Goal: Task Accomplishment & Management: Use online tool/utility

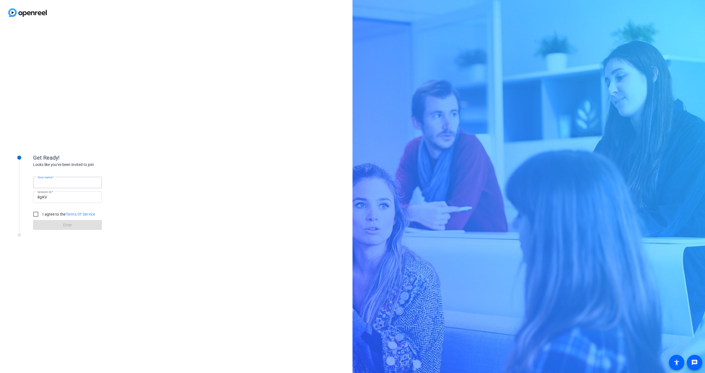
click at [72, 180] on input "Your name" at bounding box center [67, 182] width 60 height 7
type input "[PERSON_NAME]"
click at [47, 216] on label "I agree to the Terms Of Service" at bounding box center [68, 214] width 54 height 6
click at [41, 216] on input "I agree to the Terms Of Service" at bounding box center [35, 213] width 11 height 11
checkbox input "true"
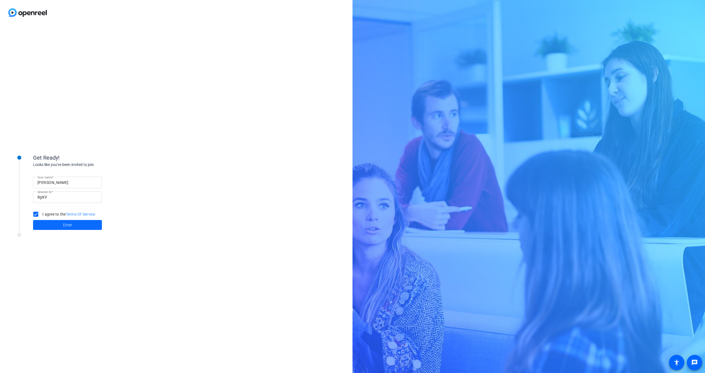
click at [51, 223] on span at bounding box center [67, 224] width 69 height 13
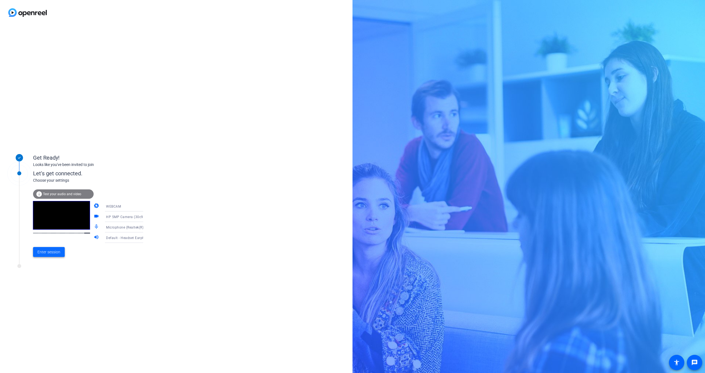
click at [56, 253] on span "Enter session" at bounding box center [48, 252] width 23 height 6
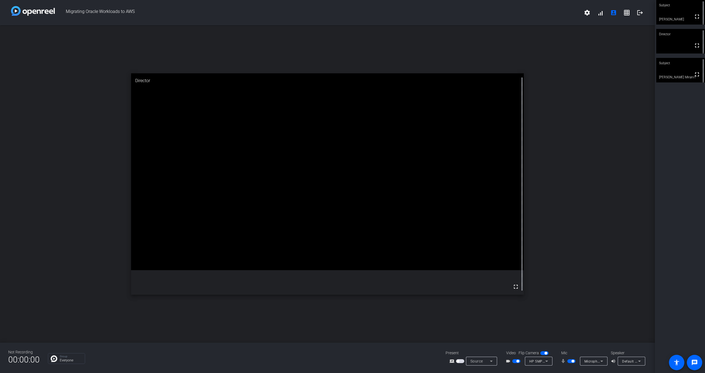
click at [572, 361] on span "button" at bounding box center [572, 360] width 3 height 3
click at [462, 361] on span "button" at bounding box center [460, 361] width 8 height 4
click at [460, 361] on span "button" at bounding box center [460, 361] width 8 height 4
click at [495, 360] on div "Screen Sharing" at bounding box center [481, 360] width 31 height 9
click at [452, 347] on div at bounding box center [352, 186] width 705 height 373
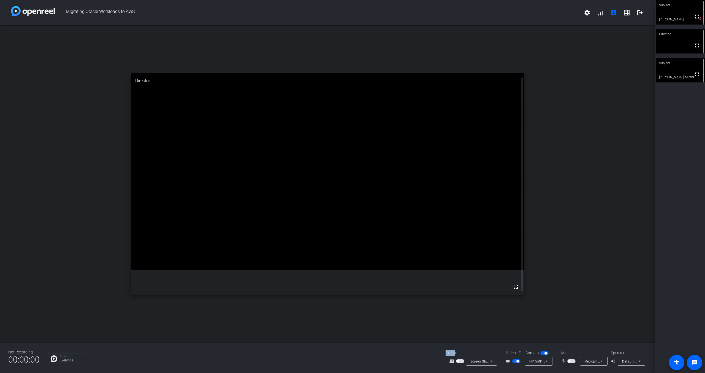
drag, startPoint x: 446, startPoint y: 353, endPoint x: 455, endPoint y: 352, distance: 9.7
click at [455, 352] on div "Present" at bounding box center [473, 353] width 55 height 6
click at [456, 352] on div "Present" at bounding box center [473, 353] width 55 height 6
click at [490, 361] on icon at bounding box center [491, 360] width 3 height 1
click at [492, 362] on div at bounding box center [352, 186] width 705 height 373
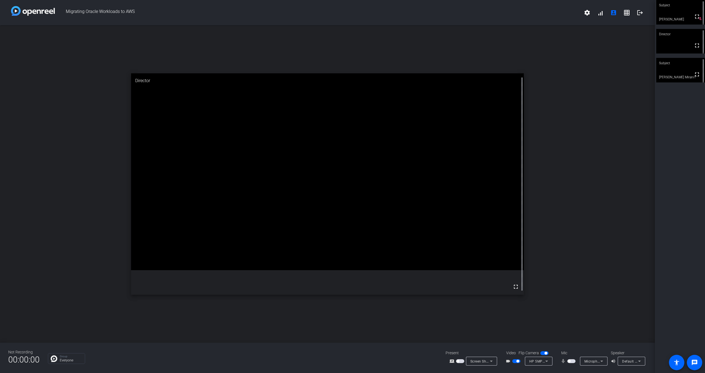
click at [460, 360] on span "button" at bounding box center [460, 361] width 8 height 4
click at [461, 360] on span "button" at bounding box center [461, 360] width 3 height 3
click at [463, 360] on span "button" at bounding box center [460, 361] width 8 height 4
